Goal: Information Seeking & Learning: Learn about a topic

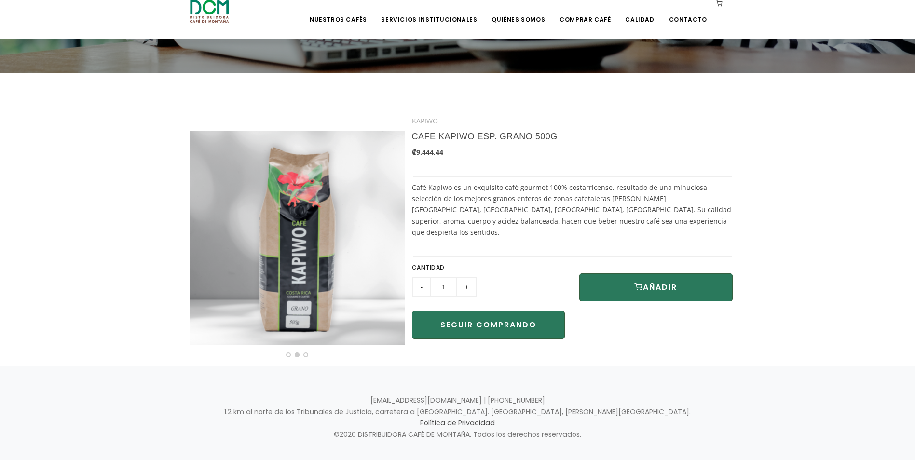
scroll to position [182, 0]
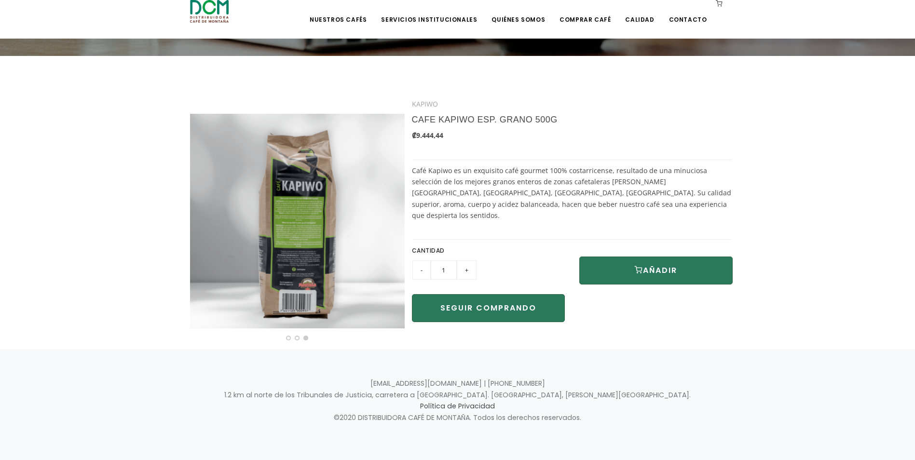
click at [405, 225] on div at bounding box center [297, 212] width 229 height 235
click at [387, 229] on button "Next" at bounding box center [389, 219] width 19 height 19
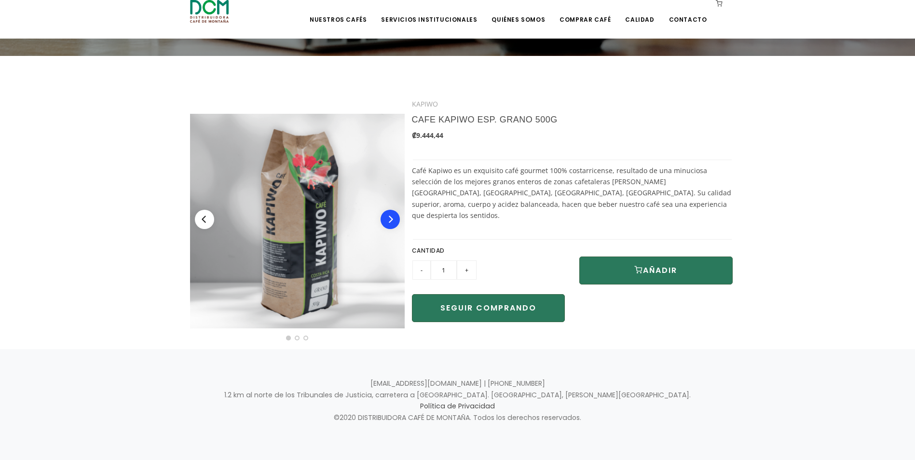
click at [386, 225] on button "Next" at bounding box center [389, 219] width 19 height 19
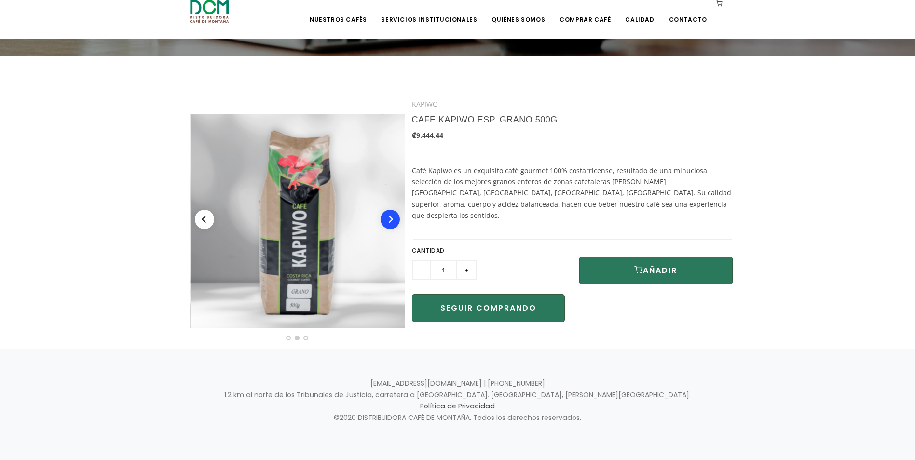
click at [386, 225] on button "Next" at bounding box center [389, 219] width 19 height 19
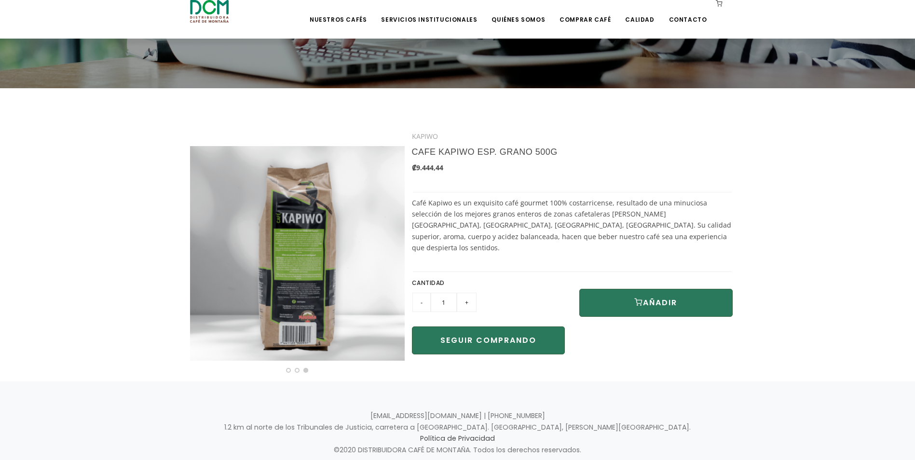
scroll to position [0, 0]
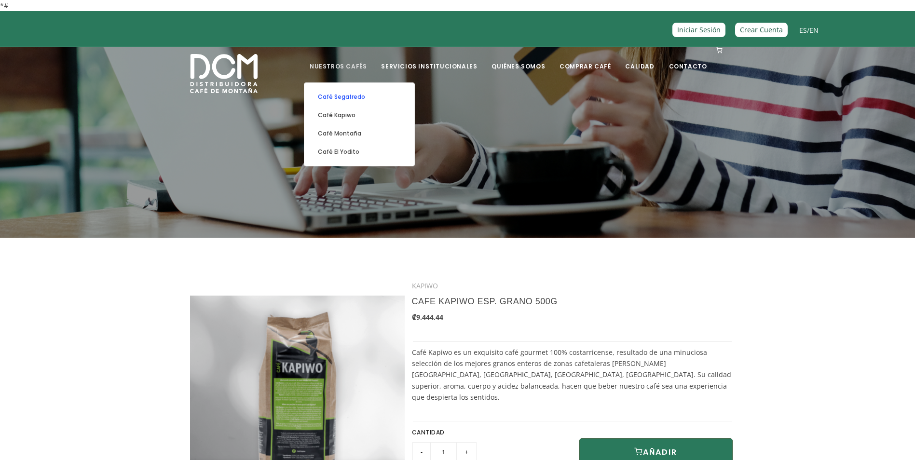
click at [356, 99] on link "Café Segafredo" at bounding box center [359, 97] width 100 height 18
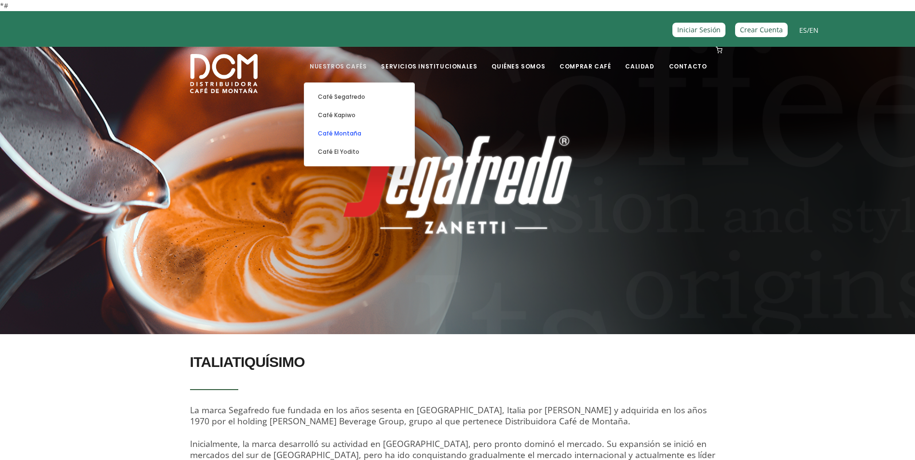
click at [359, 130] on link "Café Montaña" at bounding box center [359, 133] width 100 height 18
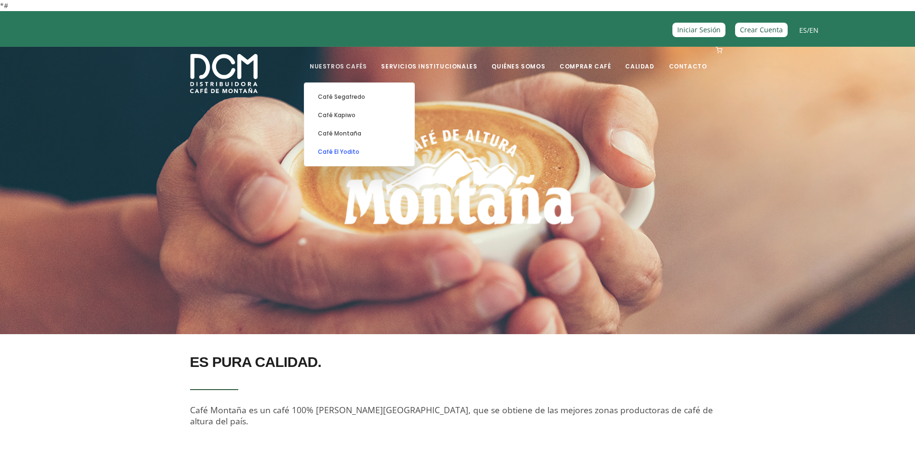
click at [373, 153] on link "Café El Yodito" at bounding box center [359, 152] width 100 height 18
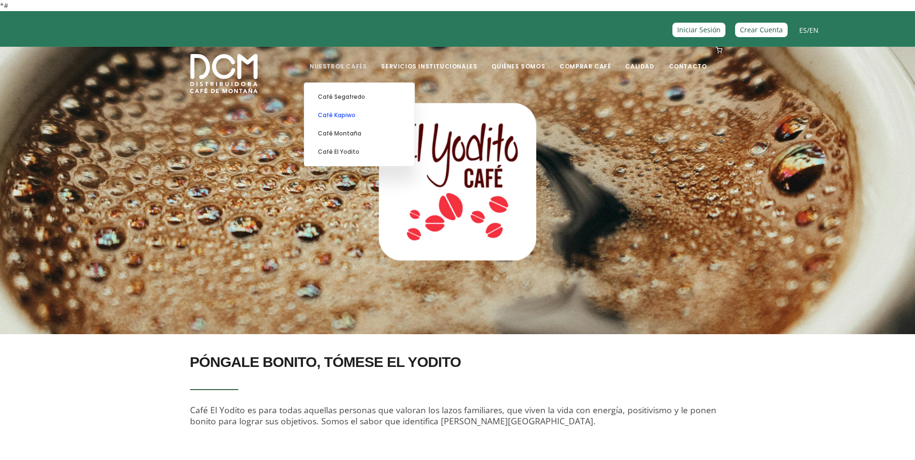
click at [357, 115] on link "Café Kapiwo" at bounding box center [359, 115] width 100 height 18
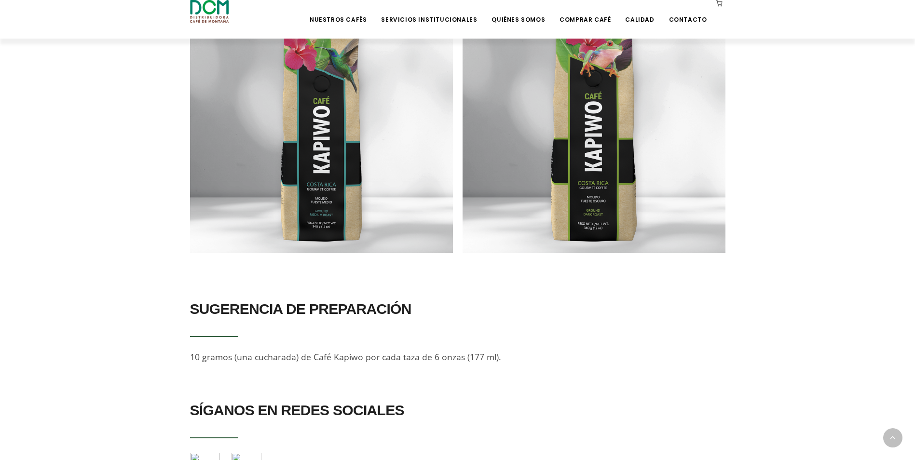
scroll to position [771, 0]
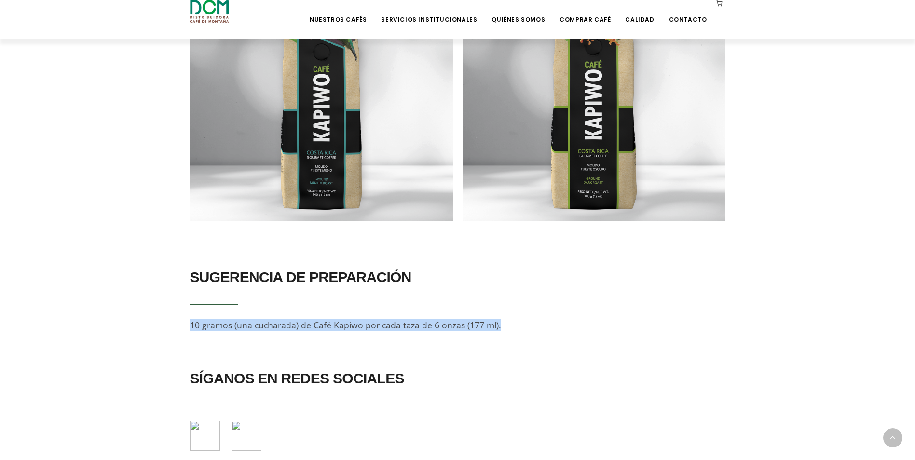
drag, startPoint x: 187, startPoint y: 304, endPoint x: 496, endPoint y: 322, distance: 309.6
click at [496, 322] on div "SUGERENCIA DE PREPARACIÓN 10 gramos (una cucharada) de Café Kapiwo por cada taz…" at bounding box center [458, 304] width 550 height 81
drag, startPoint x: 496, startPoint y: 322, endPoint x: 627, endPoint y: 299, distance: 133.1
click at [629, 298] on div "SUGERENCIA DE PREPARACIÓN 10 gramos (una cucharada) de Café Kapiwo por cada taz…" at bounding box center [457, 297] width 535 height 67
click at [602, 351] on section "SÍGANOS EN REDES SOCIALES" at bounding box center [457, 411] width 915 height 120
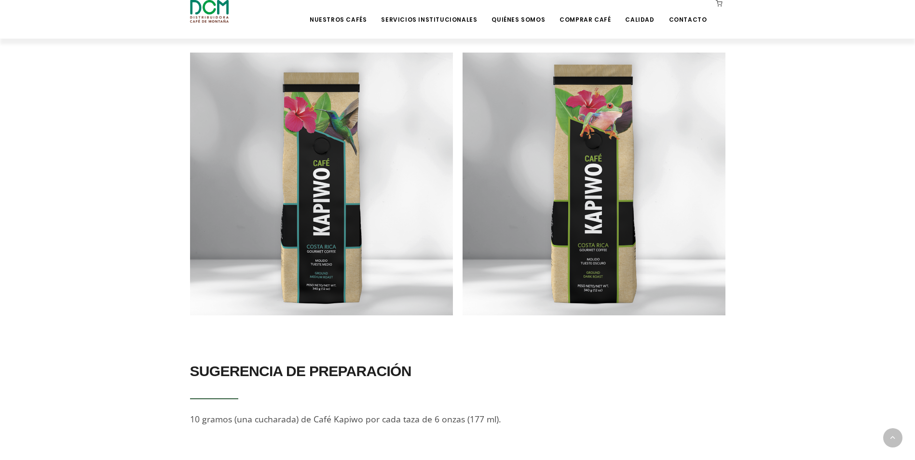
scroll to position [530, 0]
